Goal: Information Seeking & Learning: Learn about a topic

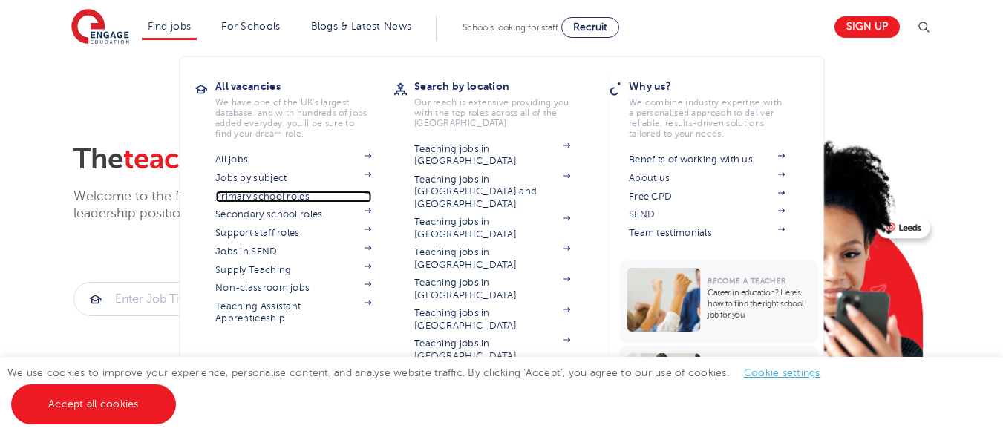
click at [294, 198] on link "Primary school roles" at bounding box center [293, 197] width 156 height 12
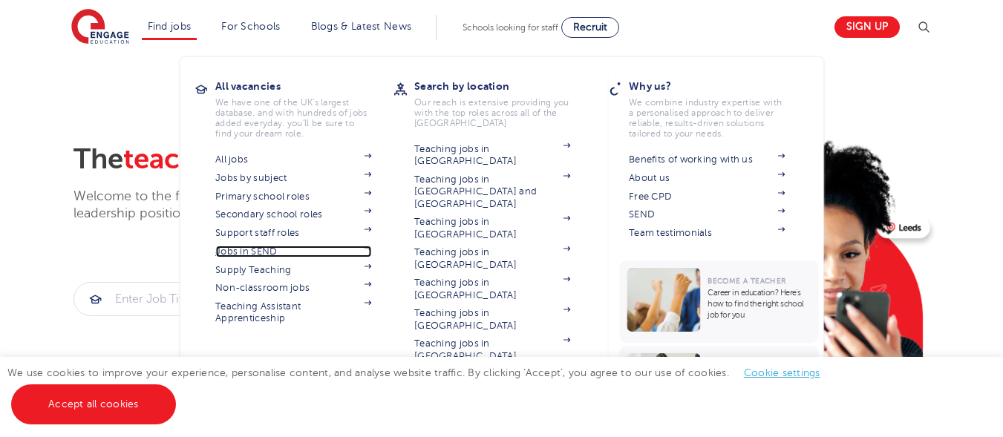
click at [273, 253] on link "Jobs in SEND" at bounding box center [293, 252] width 156 height 12
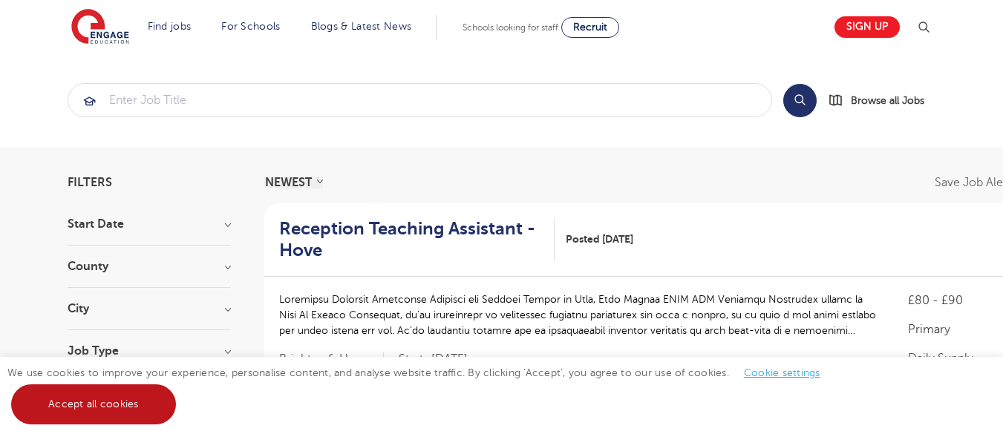
click at [120, 404] on link "Accept all cookies" at bounding box center [93, 405] width 165 height 40
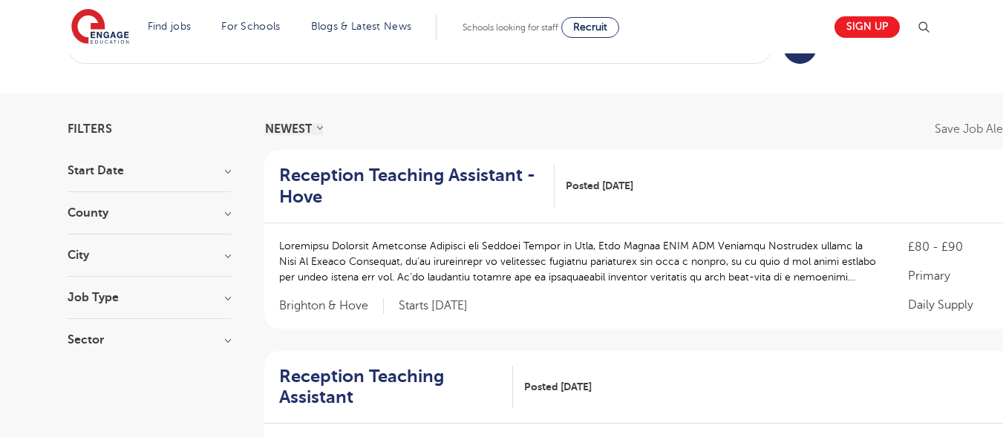
scroll to position [63, 0]
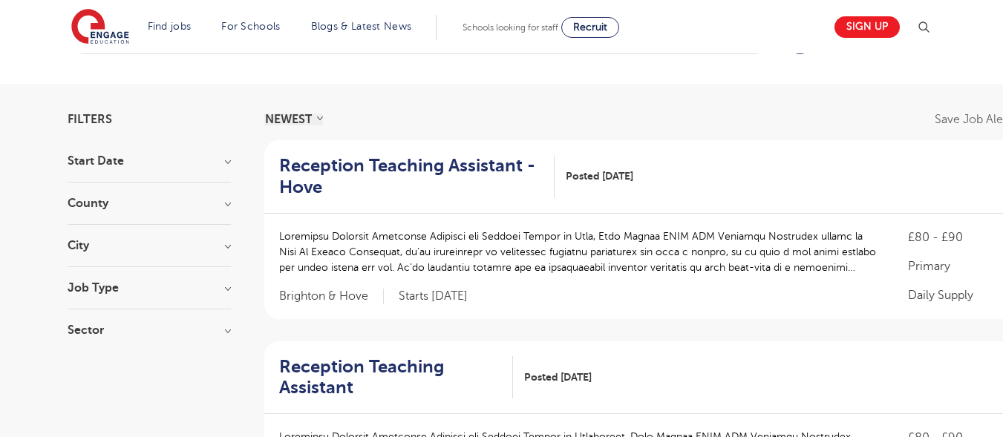
click at [221, 201] on h3 "County" at bounding box center [149, 204] width 163 height 12
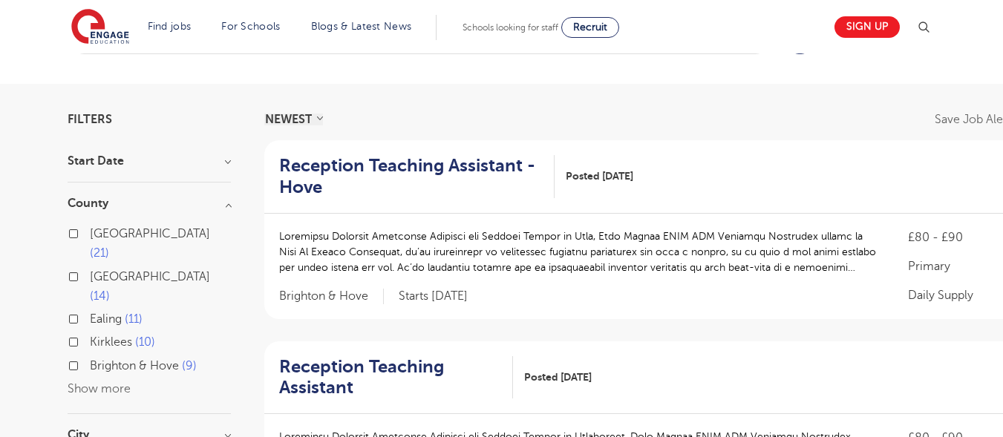
click at [117, 382] on button "Show more" at bounding box center [99, 388] width 63 height 13
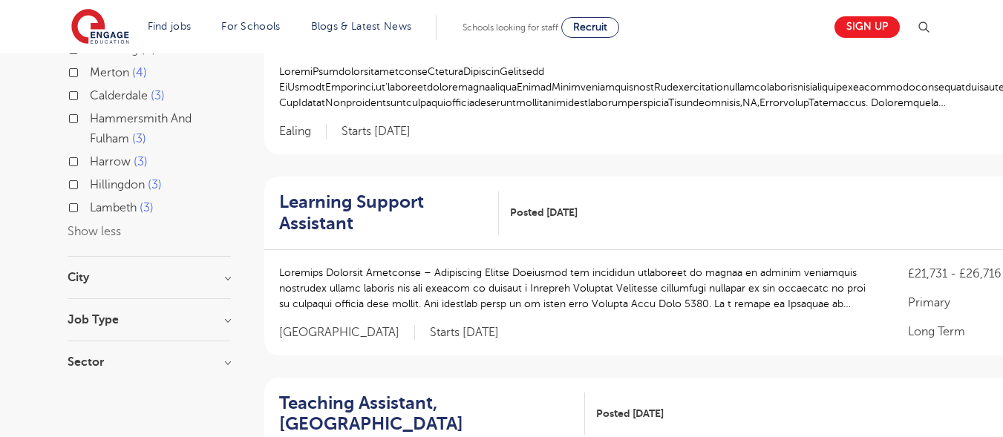
scroll to position [642, 0]
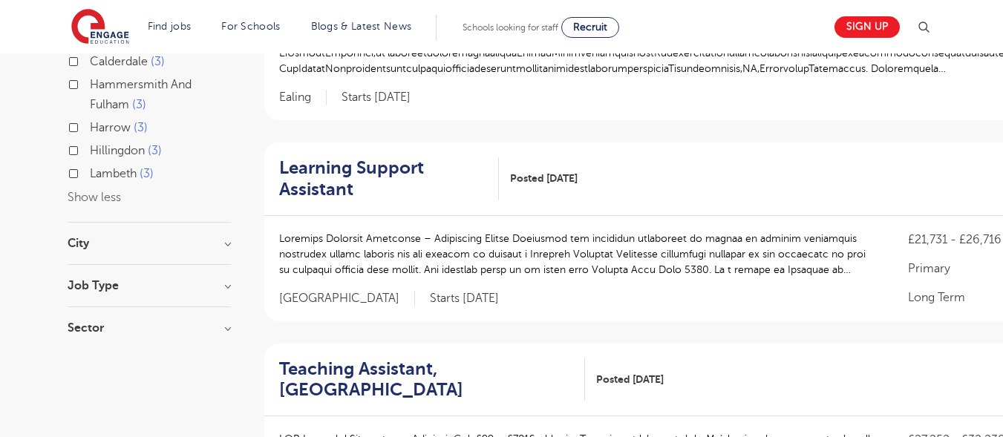
click at [226, 238] on h3 "City" at bounding box center [149, 244] width 163 height 12
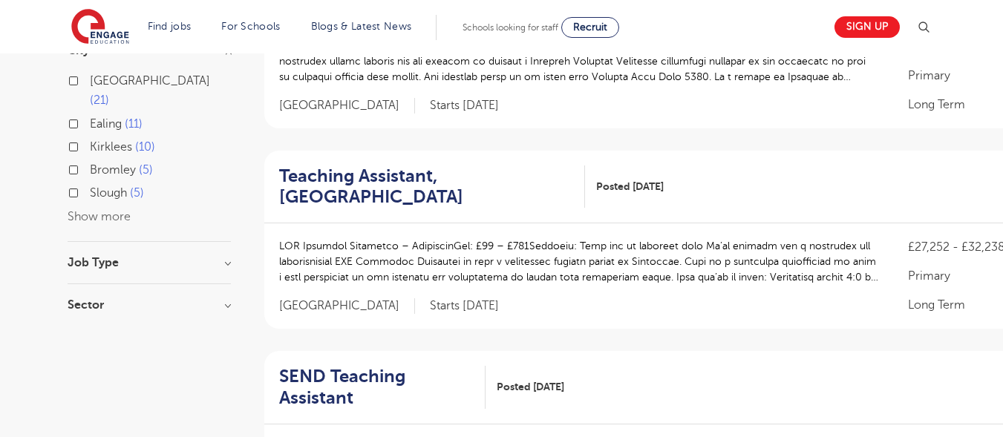
scroll to position [840, 0]
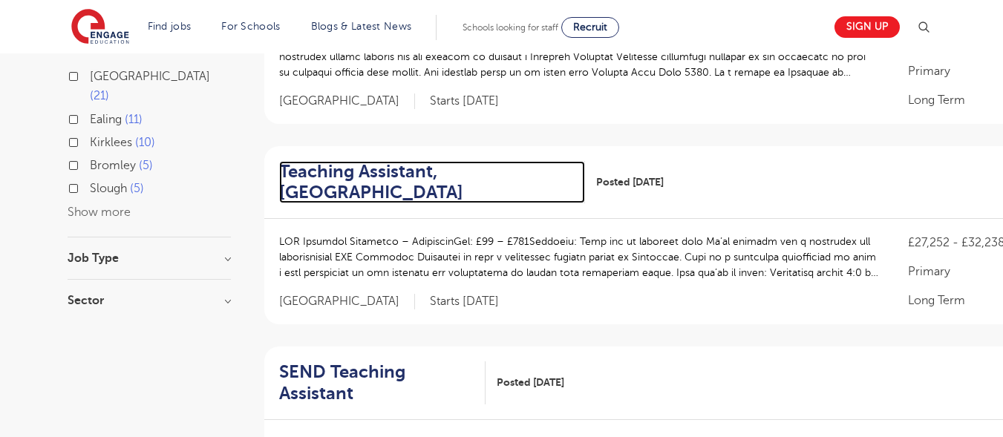
click at [336, 172] on h2 "Teaching Assistant, Greenwich" at bounding box center [426, 182] width 294 height 43
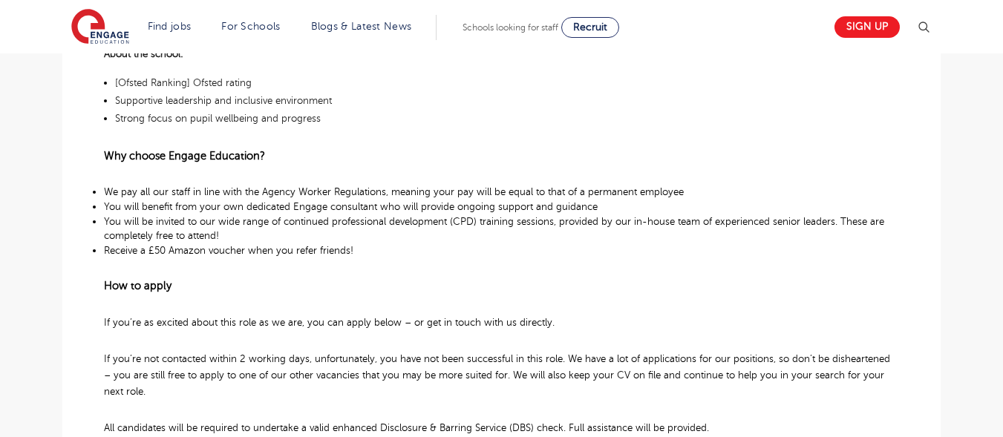
scroll to position [798, 0]
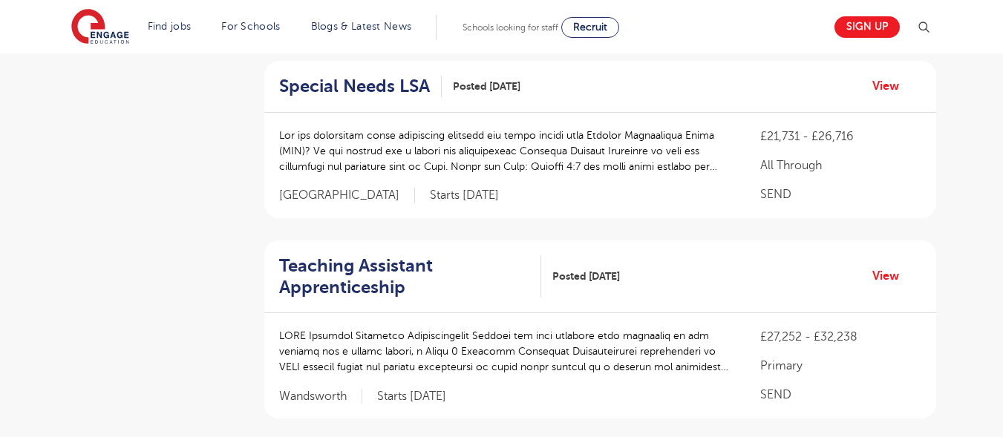
scroll to position [1310, 0]
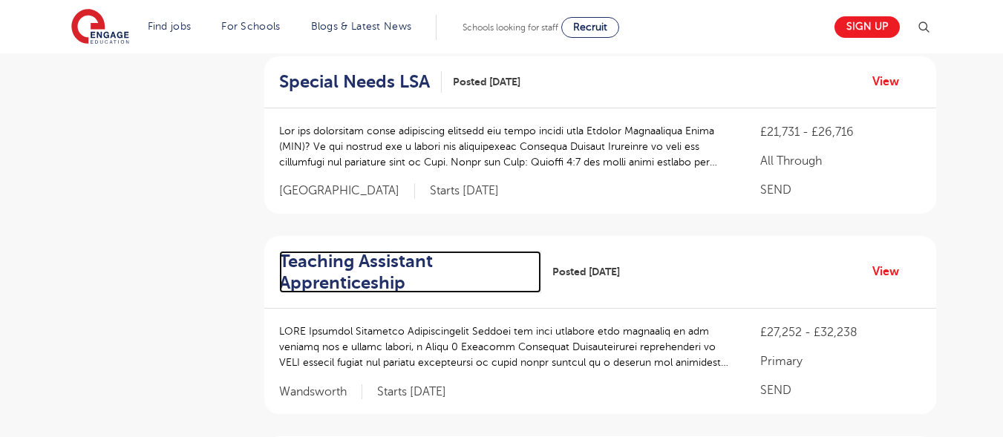
click at [390, 276] on h2 "Teaching Assistant Apprenticeship" at bounding box center [404, 272] width 251 height 43
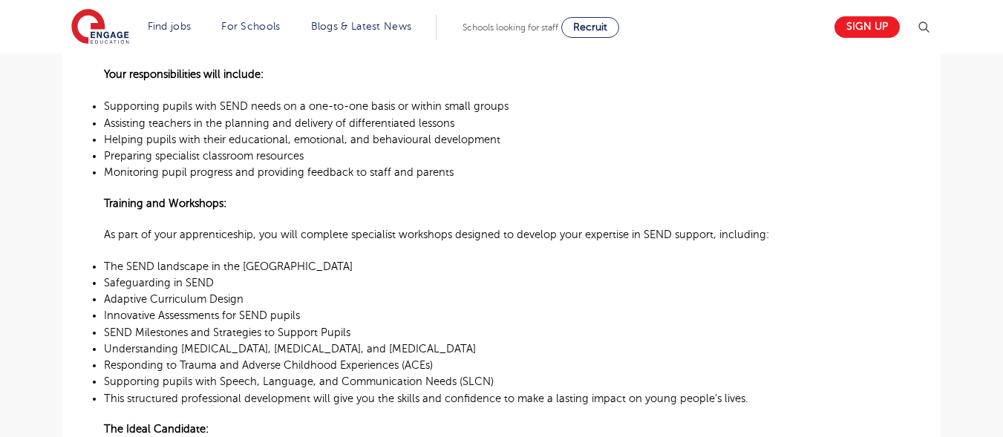
scroll to position [603, 0]
